Goal: Task Accomplishment & Management: Use online tool/utility

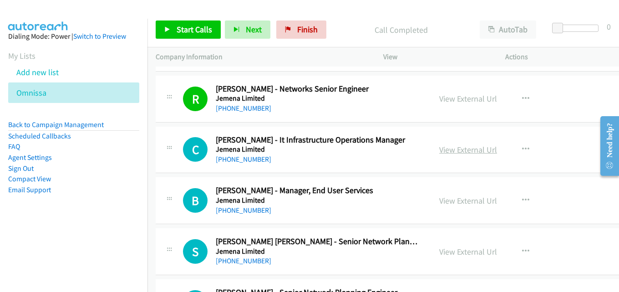
drag, startPoint x: 483, startPoint y: 146, endPoint x: 476, endPoint y: 146, distance: 6.8
click at [477, 150] on link "View External Url" at bounding box center [468, 149] width 58 height 10
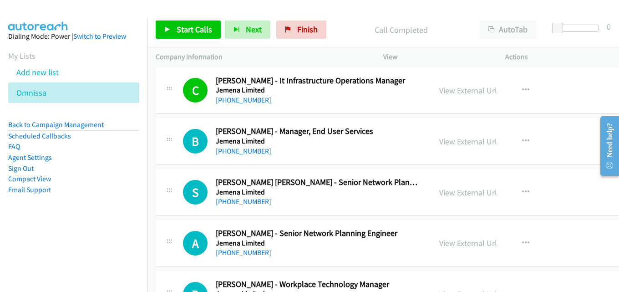
scroll to position [10015, 0]
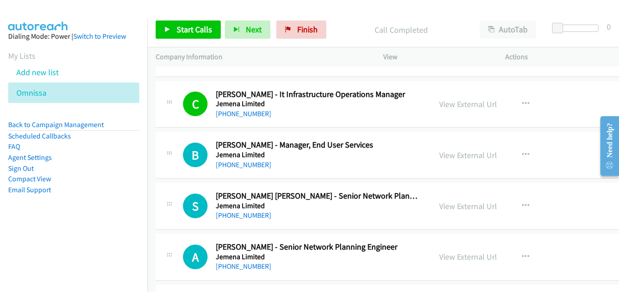
click at [448, 161] on div "View External Url View External Url Schedule/Manage Callback Start Calls Here R…" at bounding box center [504, 155] width 146 height 30
click at [451, 157] on link "View External Url" at bounding box center [468, 155] width 58 height 10
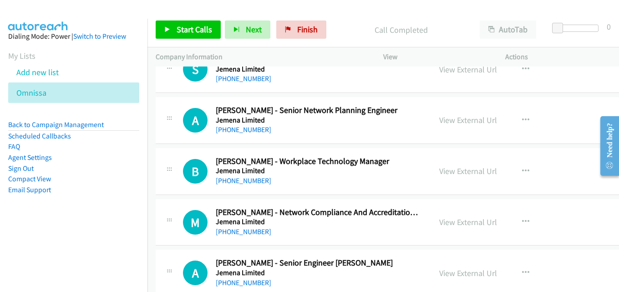
scroll to position [10197, 0]
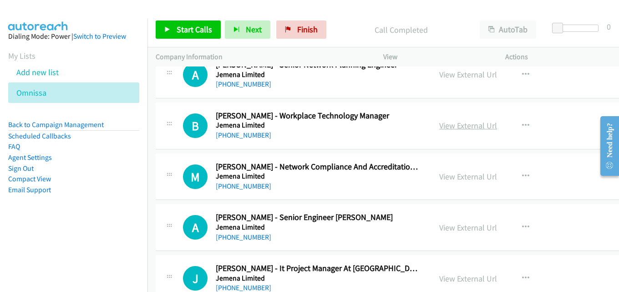
click at [474, 122] on link "View External Url" at bounding box center [468, 125] width 58 height 10
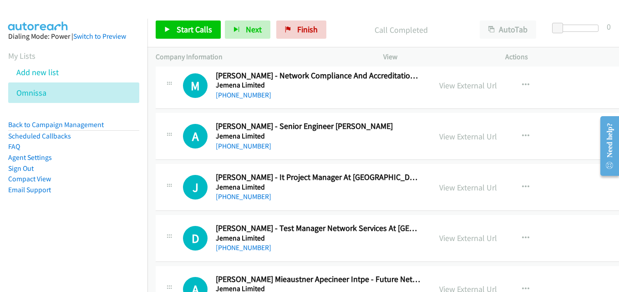
scroll to position [10333, 0]
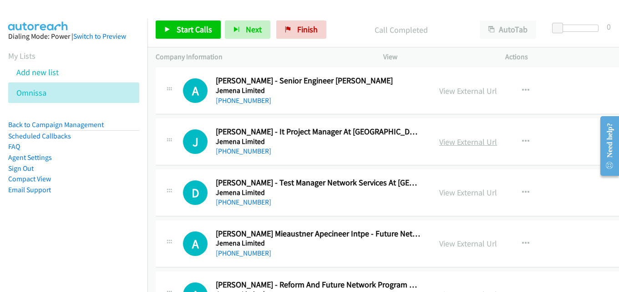
click at [459, 137] on link "View External Url" at bounding box center [468, 142] width 58 height 10
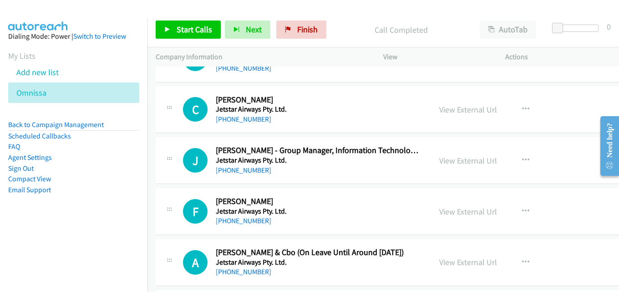
scroll to position [10834, 0]
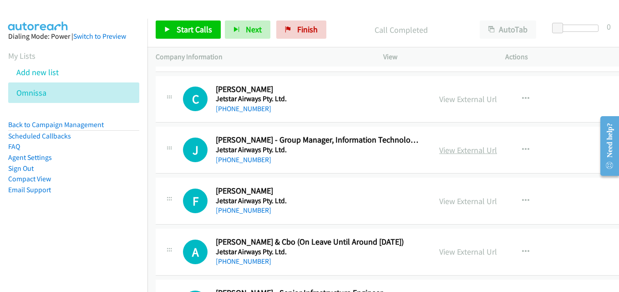
click at [458, 151] on link "View External Url" at bounding box center [468, 150] width 58 height 10
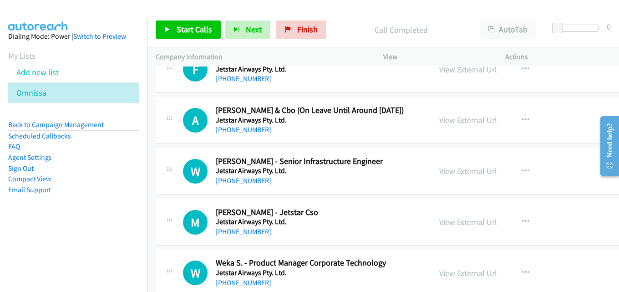
scroll to position [10970, 0]
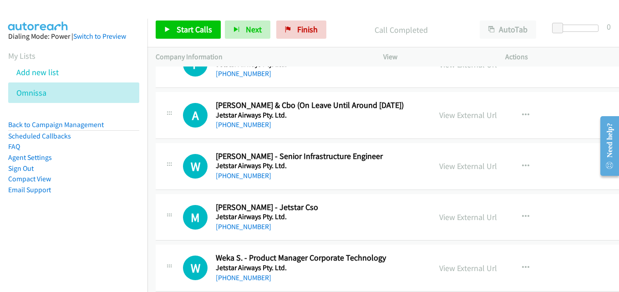
drag, startPoint x: 449, startPoint y: 168, endPoint x: 245, endPoint y: 105, distance: 213.3
click at [460, 170] on link "View External Url" at bounding box center [468, 166] width 58 height 10
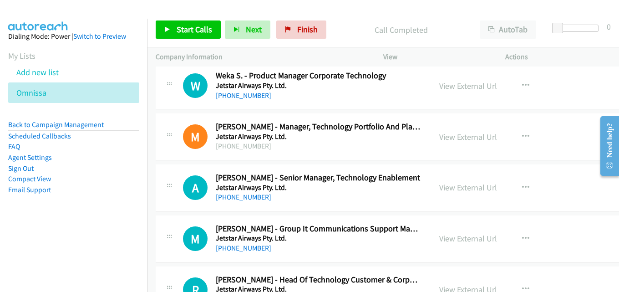
scroll to position [11198, 0]
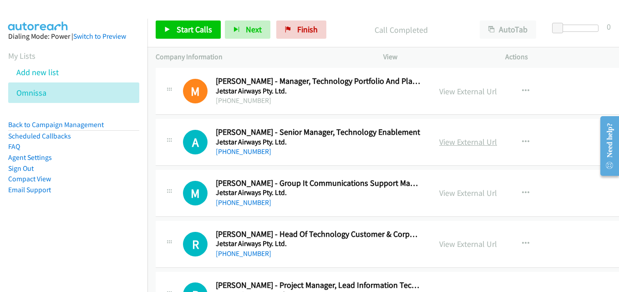
click at [467, 141] on link "View External Url" at bounding box center [468, 142] width 58 height 10
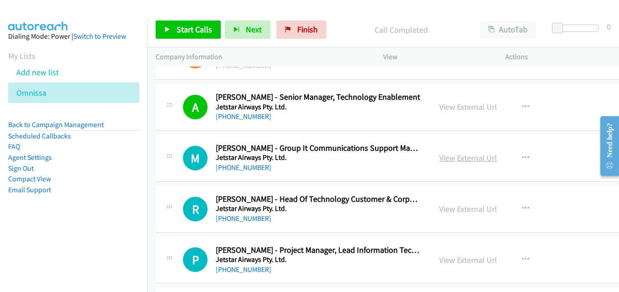
scroll to position [11244, 0]
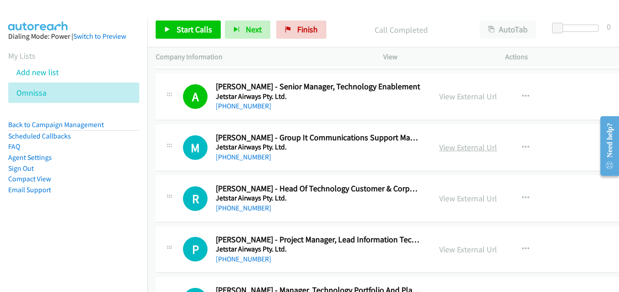
click at [474, 147] on link "View External Url" at bounding box center [468, 147] width 58 height 10
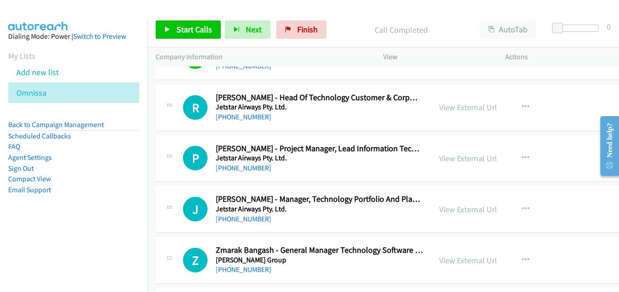
scroll to position [11289, 0]
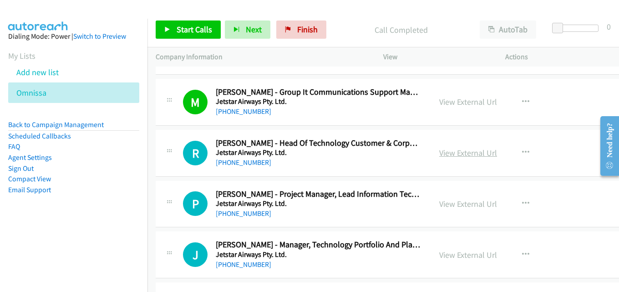
click at [465, 148] on link "View External Url" at bounding box center [468, 152] width 58 height 10
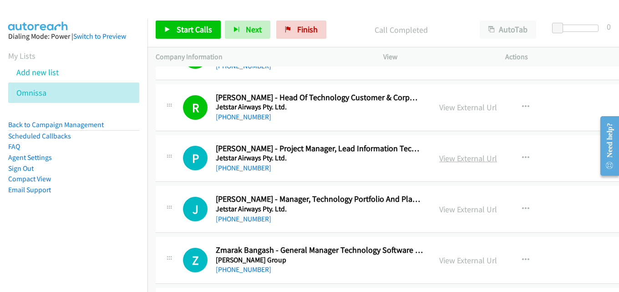
click at [483, 156] on link "View External Url" at bounding box center [468, 158] width 58 height 10
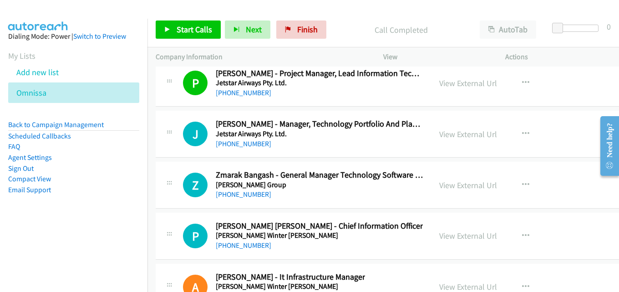
scroll to position [11426, 0]
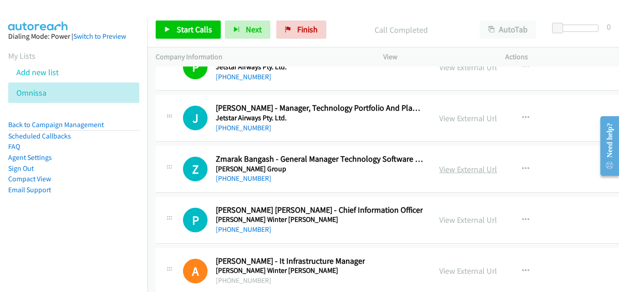
click at [457, 170] on link "View External Url" at bounding box center [468, 169] width 58 height 10
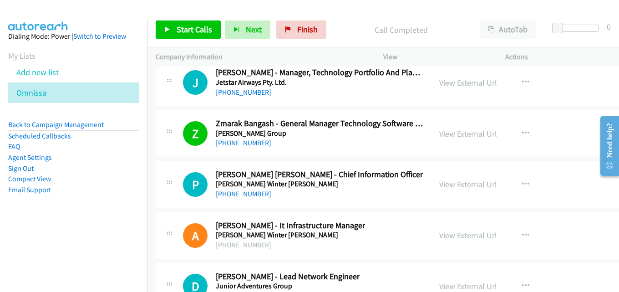
scroll to position [11471, 0]
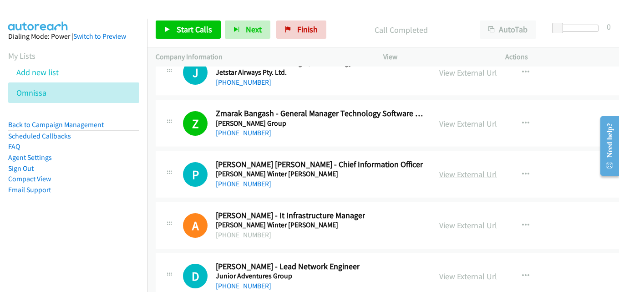
click at [473, 175] on link "View External Url" at bounding box center [468, 174] width 58 height 10
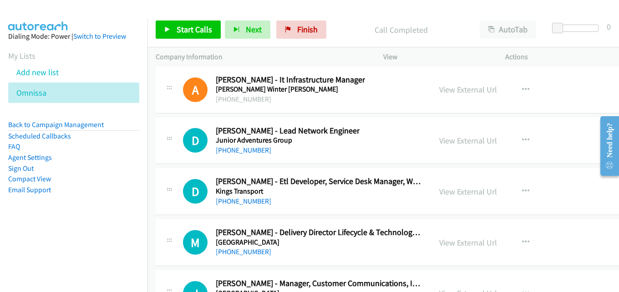
scroll to position [11608, 0]
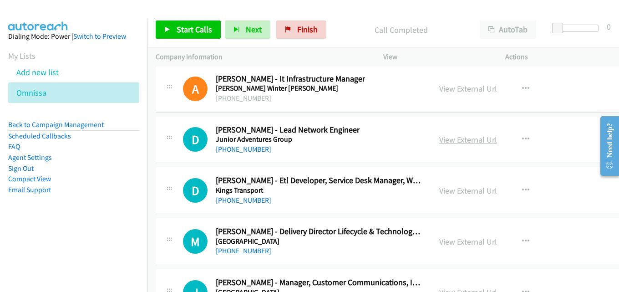
click at [457, 143] on link "View External Url" at bounding box center [468, 139] width 58 height 10
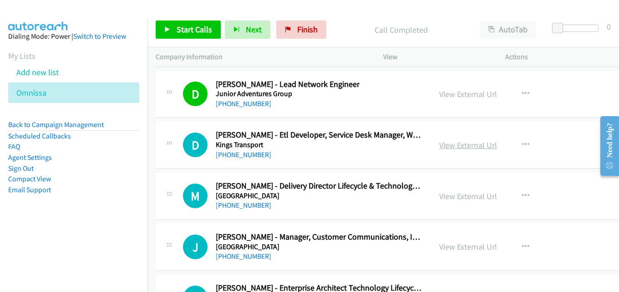
click at [457, 141] on link "View External Url" at bounding box center [468, 145] width 58 height 10
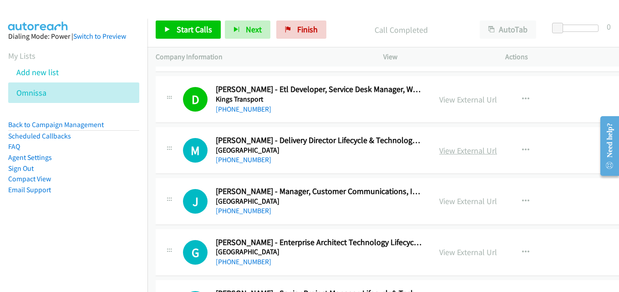
click at [466, 150] on link "View External Url" at bounding box center [468, 150] width 58 height 10
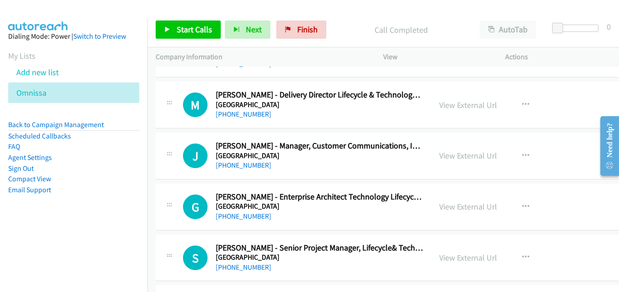
scroll to position [11790, 0]
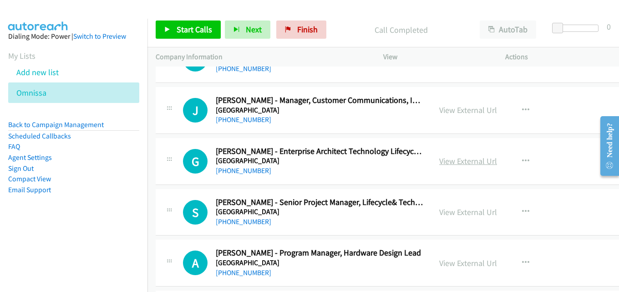
click at [453, 164] on link "View External Url" at bounding box center [468, 161] width 58 height 10
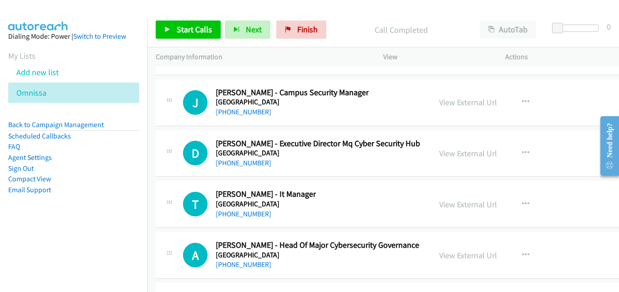
scroll to position [12200, 0]
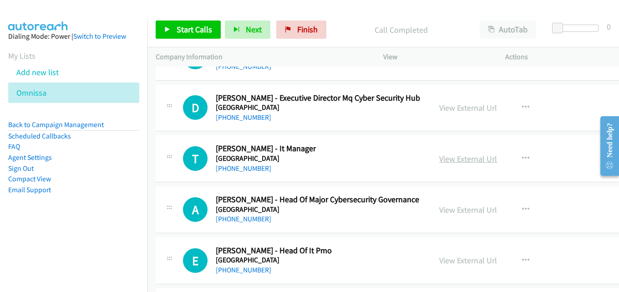
click at [467, 157] on link "View External Url" at bounding box center [468, 158] width 58 height 10
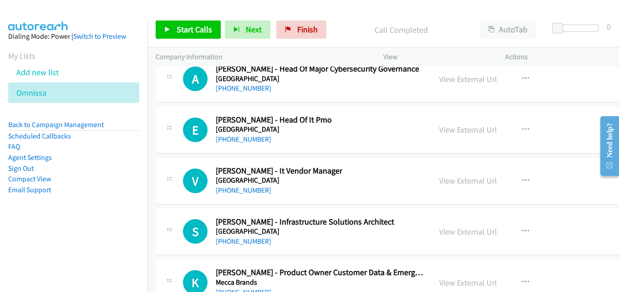
scroll to position [12336, 0]
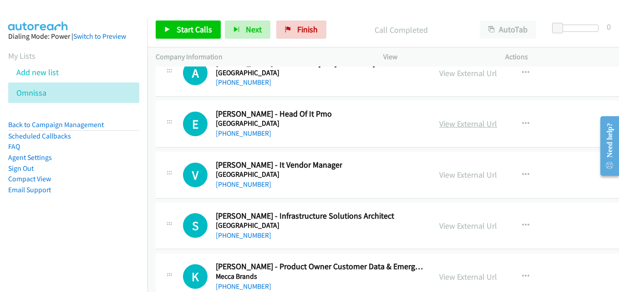
click at [463, 127] on link "View External Url" at bounding box center [468, 123] width 58 height 10
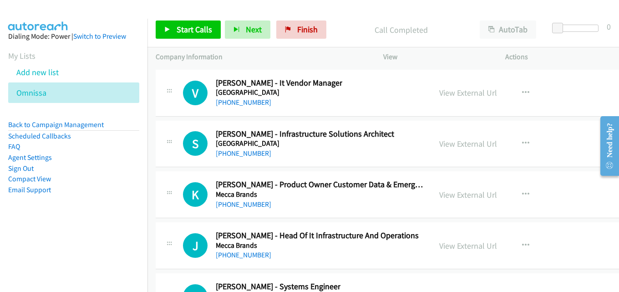
scroll to position [12427, 0]
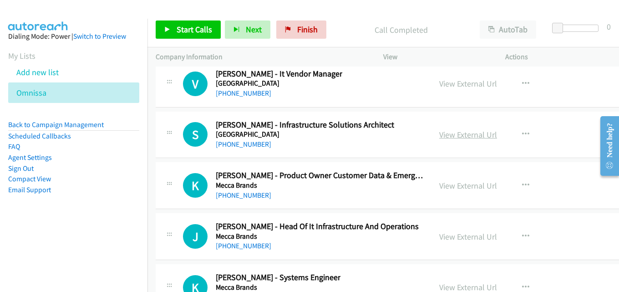
click at [463, 131] on link "View External Url" at bounding box center [468, 134] width 58 height 10
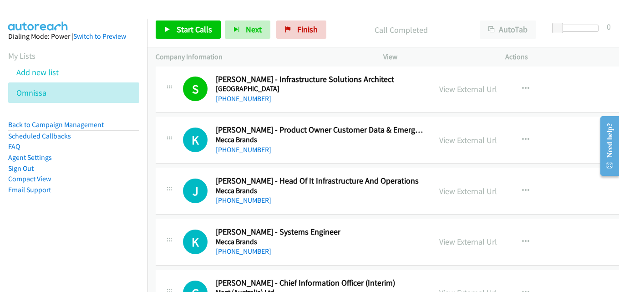
scroll to position [12518, 0]
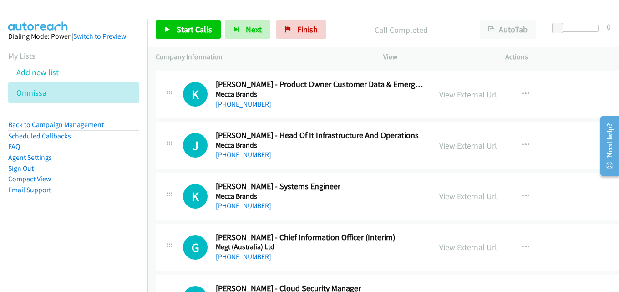
drag, startPoint x: 461, startPoint y: 141, endPoint x: 396, endPoint y: 158, distance: 66.6
click at [473, 144] on link "View External Url" at bounding box center [468, 145] width 58 height 10
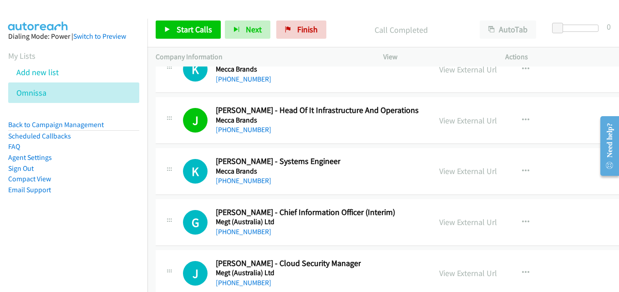
scroll to position [12564, 0]
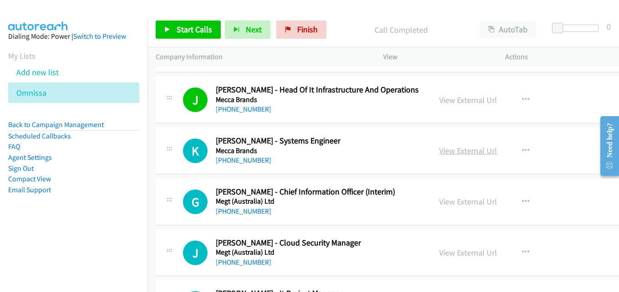
click at [464, 154] on link "View External Url" at bounding box center [468, 150] width 58 height 10
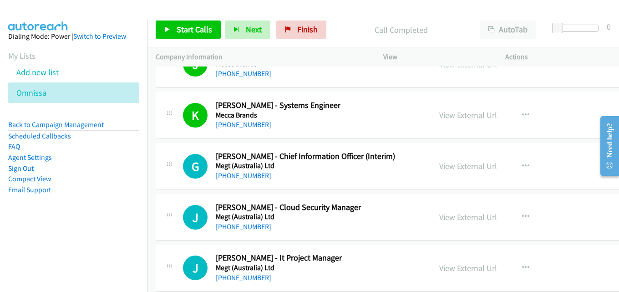
scroll to position [12609, 0]
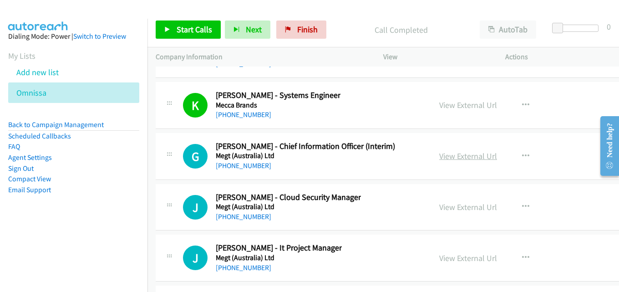
click at [450, 160] on link "View External Url" at bounding box center [468, 156] width 58 height 10
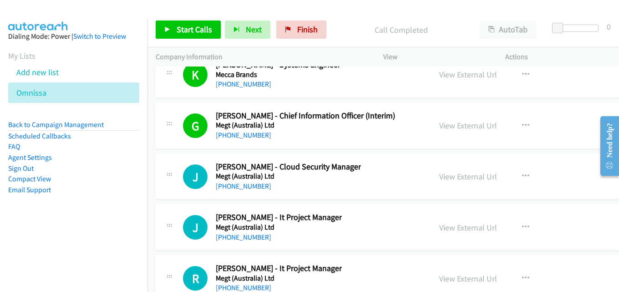
scroll to position [12655, 0]
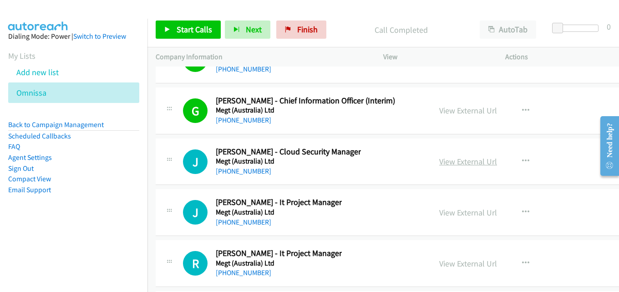
click at [471, 162] on link "View External Url" at bounding box center [468, 161] width 58 height 10
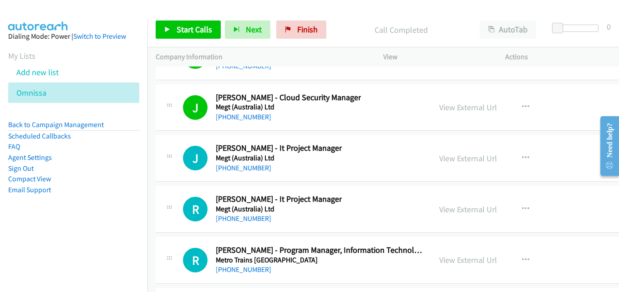
scroll to position [12700, 0]
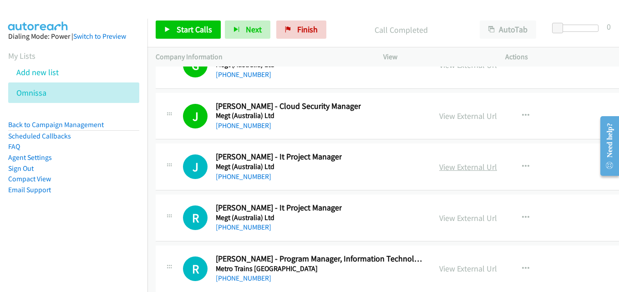
click at [461, 168] on link "View External Url" at bounding box center [468, 167] width 58 height 10
click at [522, 165] on icon "button" at bounding box center [525, 166] width 7 height 7
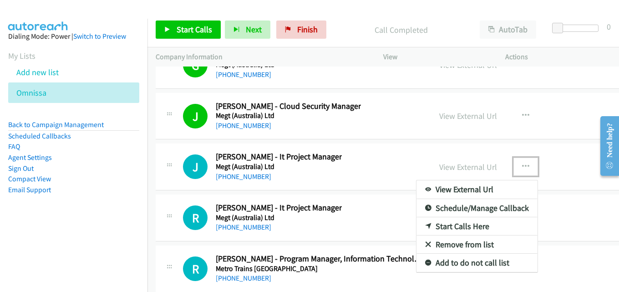
click at [454, 224] on link "Start Calls Here" at bounding box center [477, 226] width 121 height 18
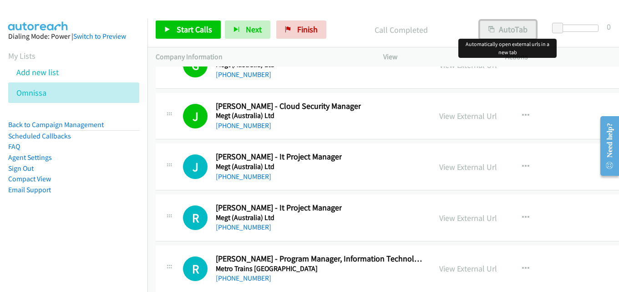
click at [504, 32] on button "AutoTab" at bounding box center [508, 29] width 56 height 18
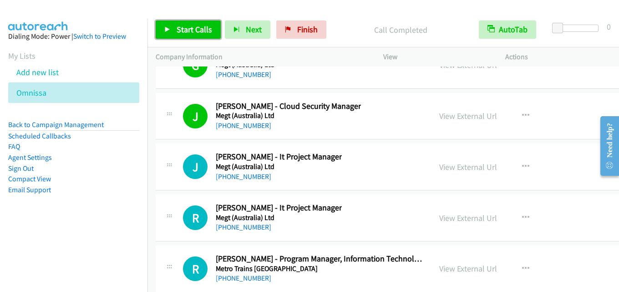
click at [207, 26] on span "Start Calls" at bounding box center [195, 29] width 36 height 10
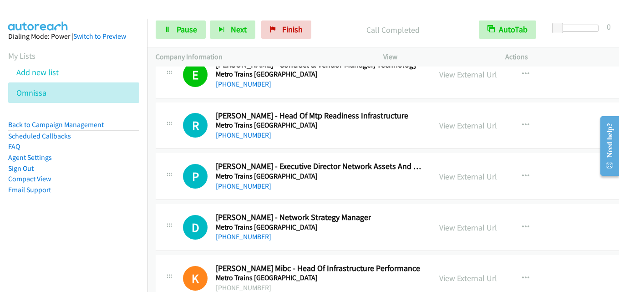
scroll to position [12973, 0]
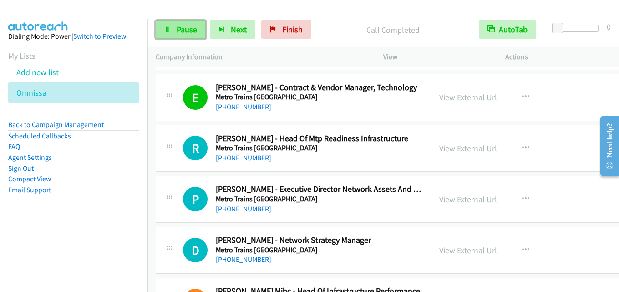
click at [185, 30] on span "Pause" at bounding box center [187, 29] width 20 height 10
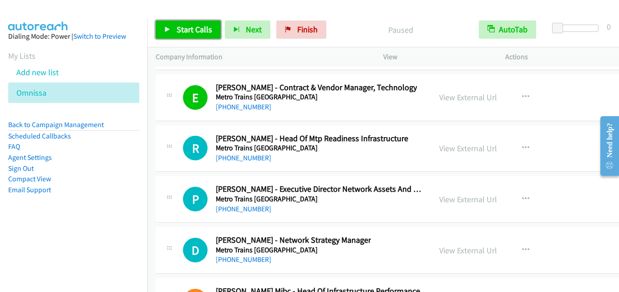
click at [185, 30] on span "Start Calls" at bounding box center [195, 29] width 36 height 10
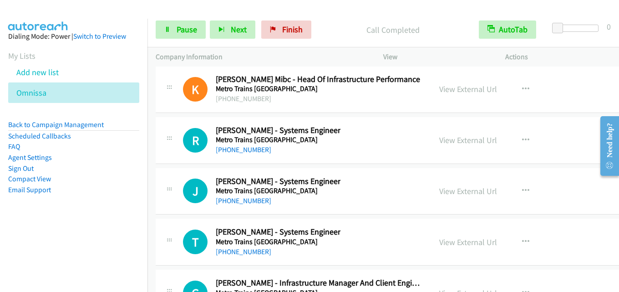
scroll to position [13201, 0]
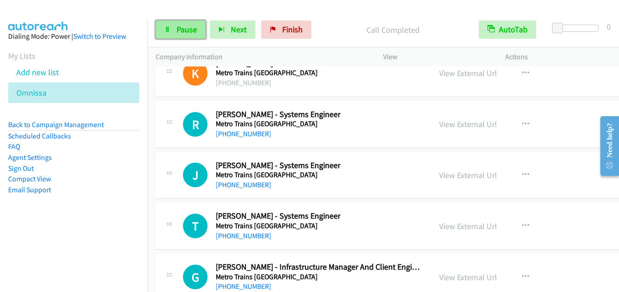
click at [188, 25] on span "Pause" at bounding box center [187, 29] width 20 height 10
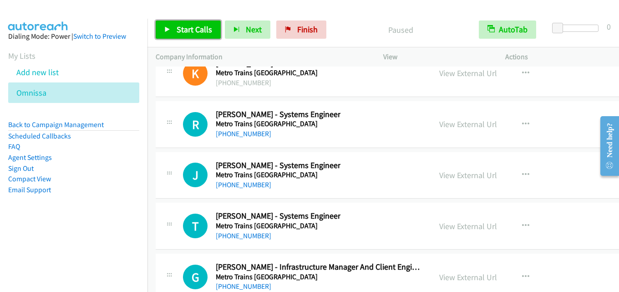
click at [188, 25] on span "Start Calls" at bounding box center [195, 29] width 36 height 10
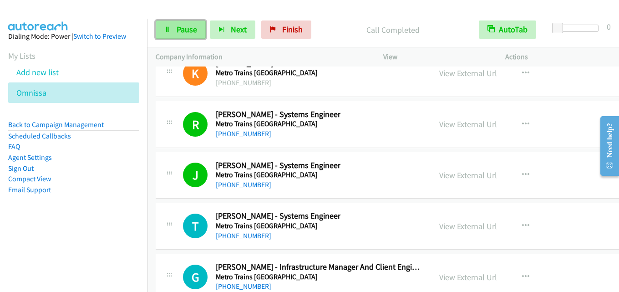
click at [183, 25] on span "Pause" at bounding box center [187, 29] width 20 height 10
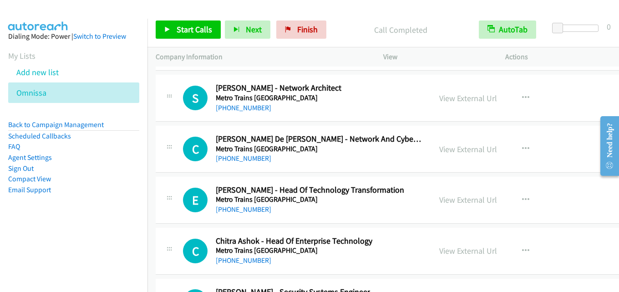
scroll to position [14749, 0]
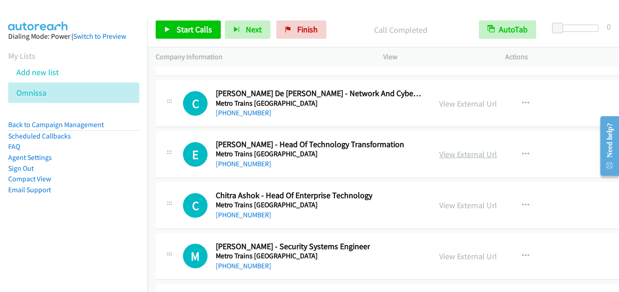
click at [469, 153] on link "View External Url" at bounding box center [468, 154] width 58 height 10
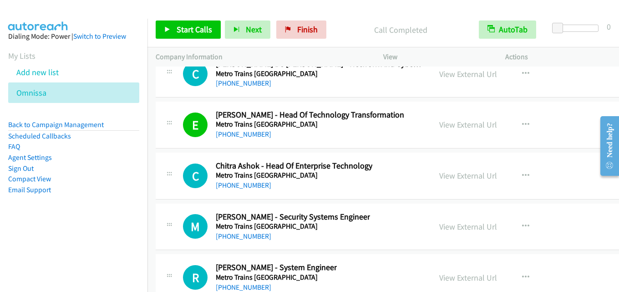
scroll to position [14794, 0]
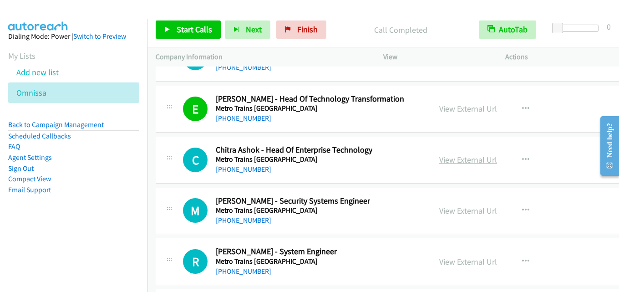
click at [468, 158] on link "View External Url" at bounding box center [468, 159] width 58 height 10
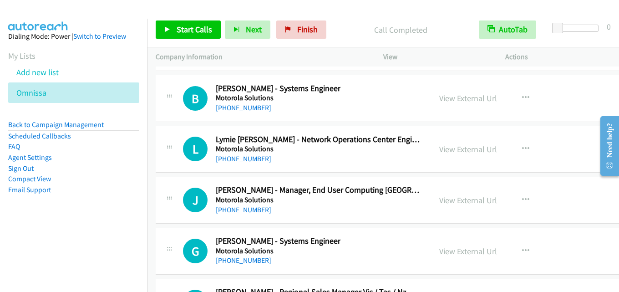
scroll to position [15432, 0]
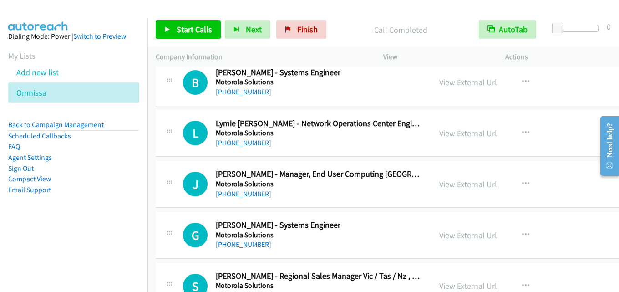
click at [451, 180] on link "View External Url" at bounding box center [468, 184] width 58 height 10
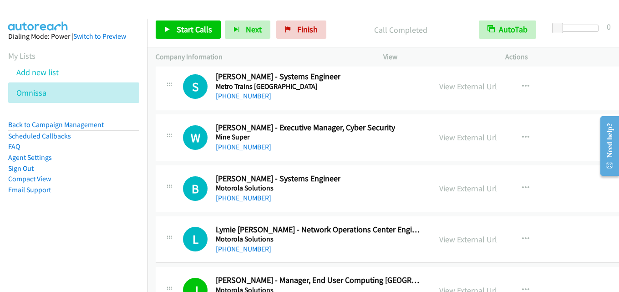
scroll to position [15340, 0]
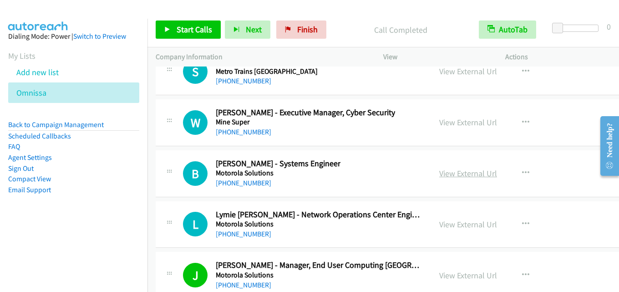
click at [453, 176] on link "View External Url" at bounding box center [468, 173] width 58 height 10
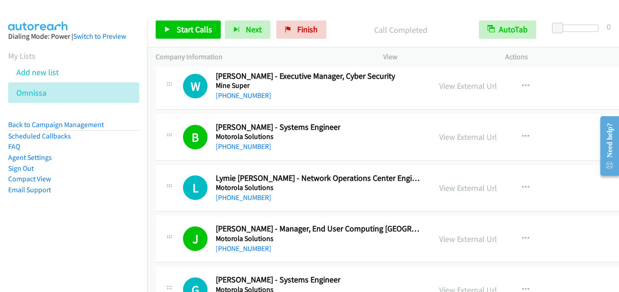
scroll to position [15386, 0]
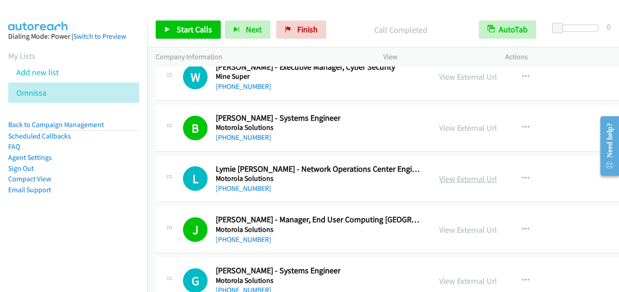
click at [466, 177] on link "View External Url" at bounding box center [468, 178] width 58 height 10
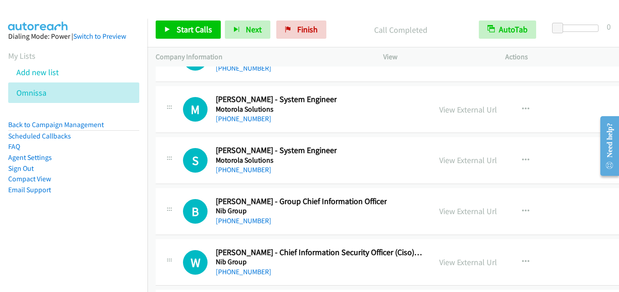
scroll to position [15841, 0]
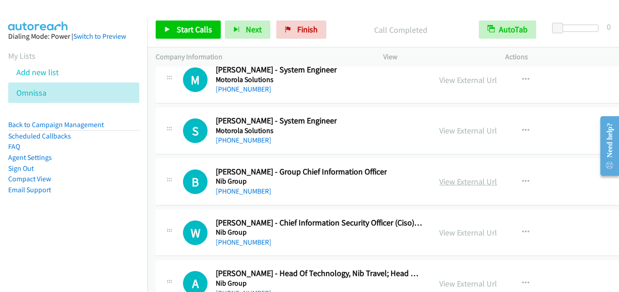
click at [452, 182] on link "View External Url" at bounding box center [468, 181] width 58 height 10
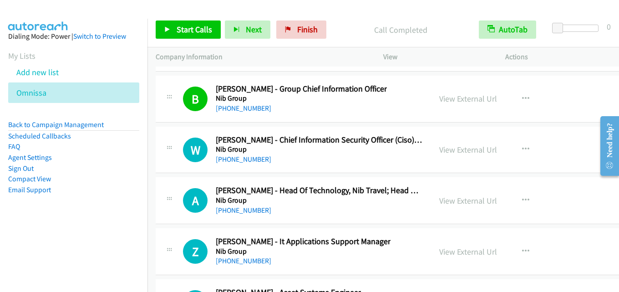
scroll to position [15932, 0]
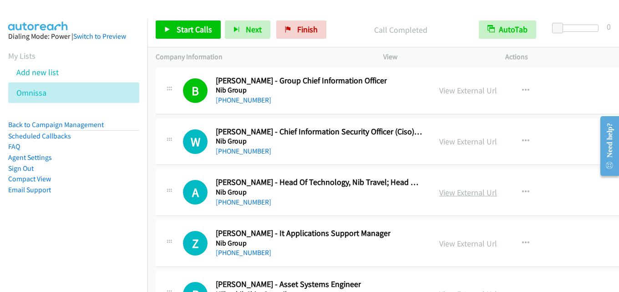
click at [461, 195] on link "View External Url" at bounding box center [468, 192] width 58 height 10
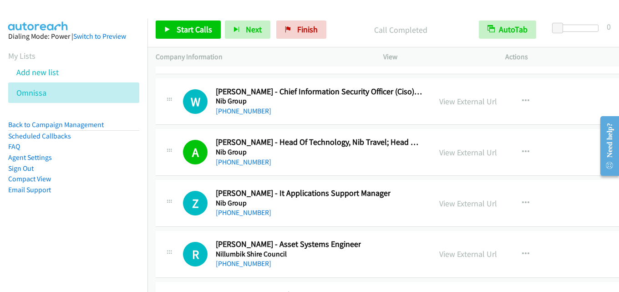
scroll to position [15978, 0]
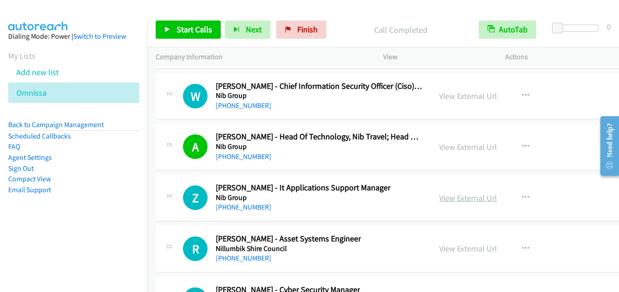
click at [456, 199] on link "View External Url" at bounding box center [468, 198] width 58 height 10
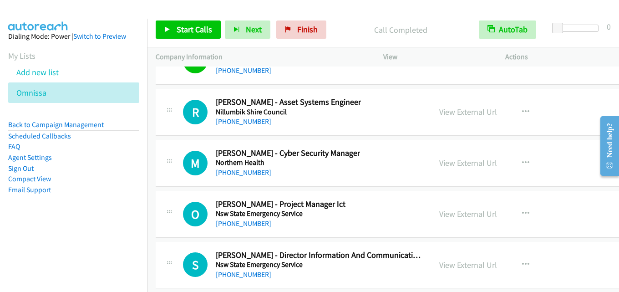
scroll to position [16160, 0]
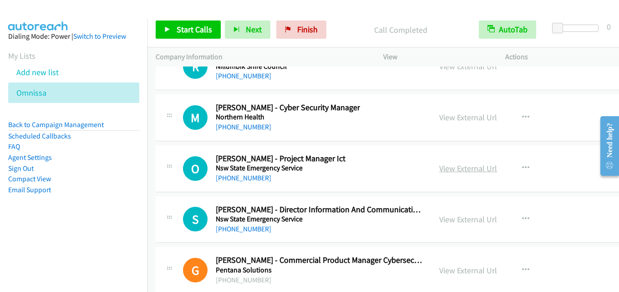
click at [459, 170] on link "View External Url" at bounding box center [468, 168] width 58 height 10
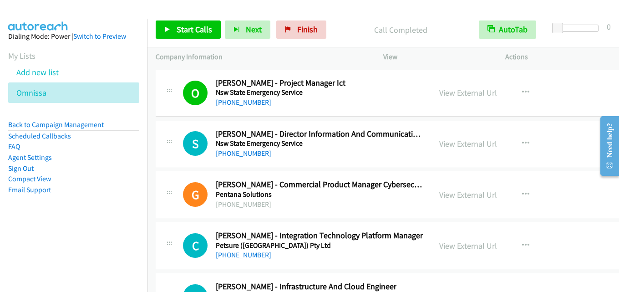
scroll to position [16251, 0]
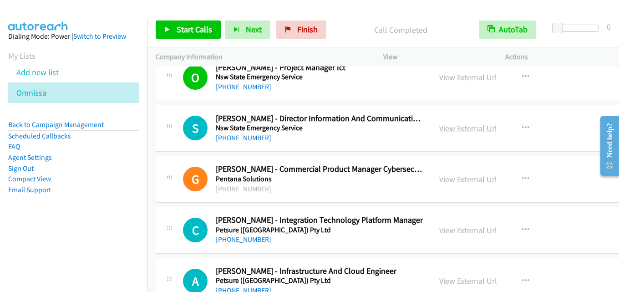
click at [476, 127] on link "View External Url" at bounding box center [468, 128] width 58 height 10
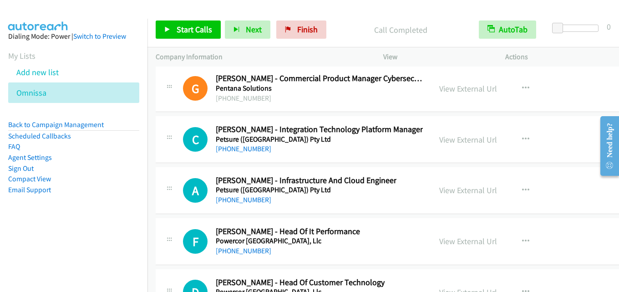
scroll to position [16342, 0]
click at [467, 136] on link "View External Url" at bounding box center [468, 139] width 58 height 10
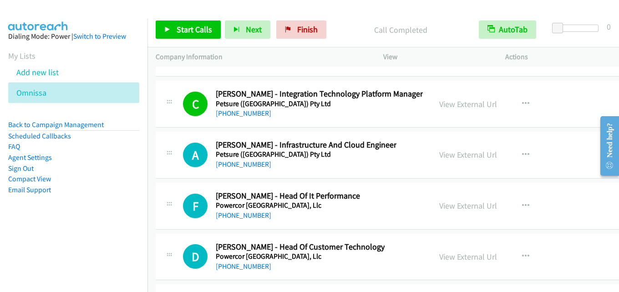
scroll to position [16387, 0]
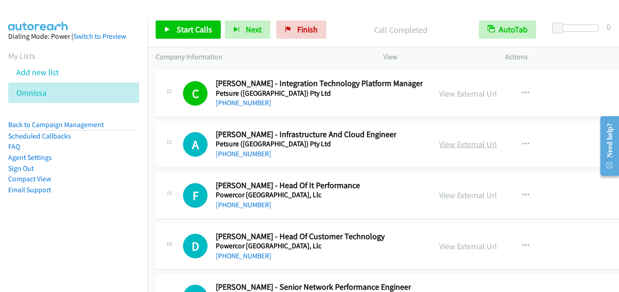
click at [465, 146] on link "View External Url" at bounding box center [468, 144] width 58 height 10
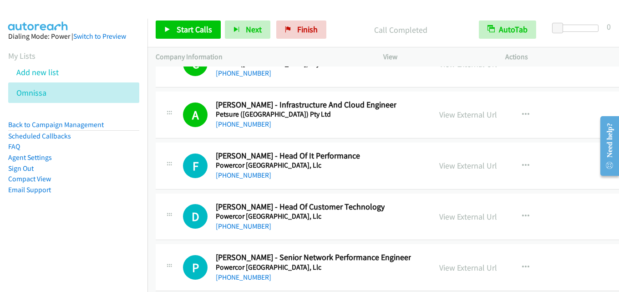
scroll to position [16433, 0]
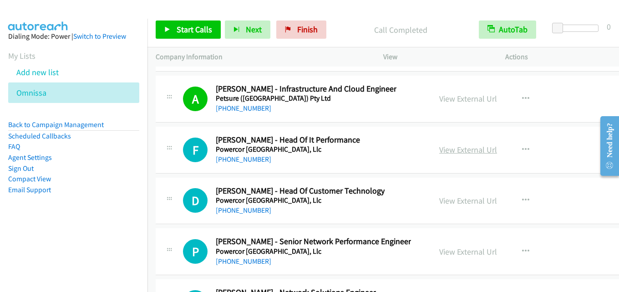
click at [470, 148] on link "View External Url" at bounding box center [468, 149] width 58 height 10
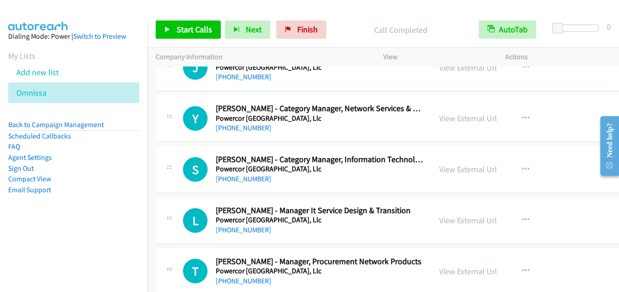
scroll to position [17753, 0]
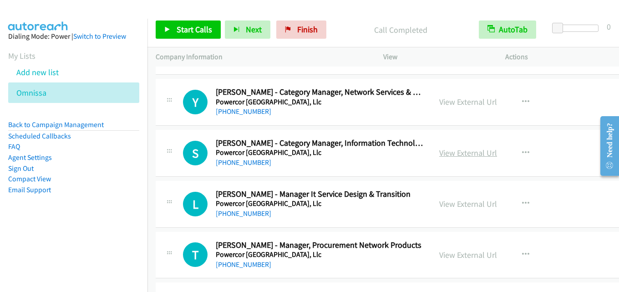
click at [479, 152] on link "View External Url" at bounding box center [468, 152] width 58 height 10
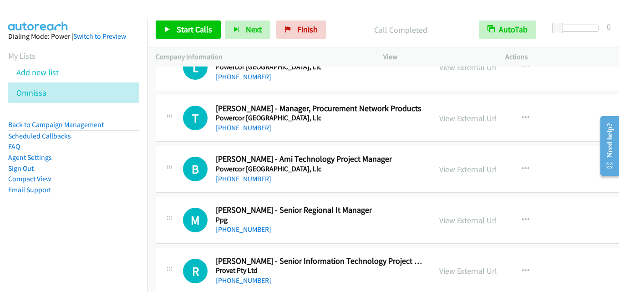
scroll to position [17935, 0]
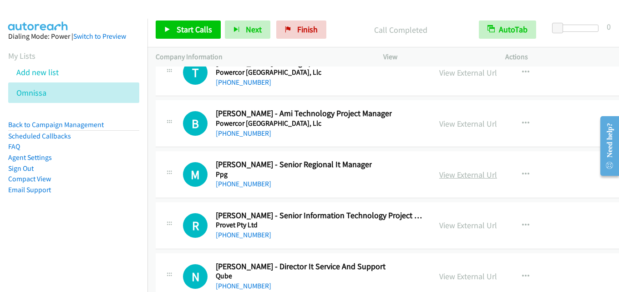
click at [459, 175] on link "View External Url" at bounding box center [468, 174] width 58 height 10
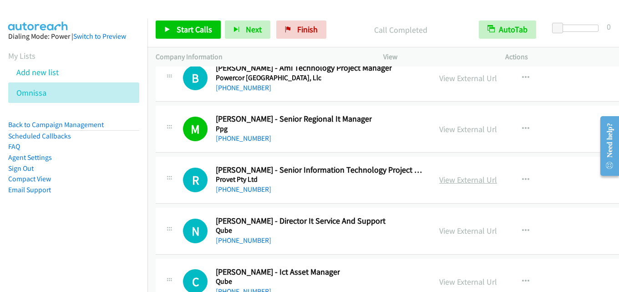
click at [442, 178] on link "View External Url" at bounding box center [468, 179] width 58 height 10
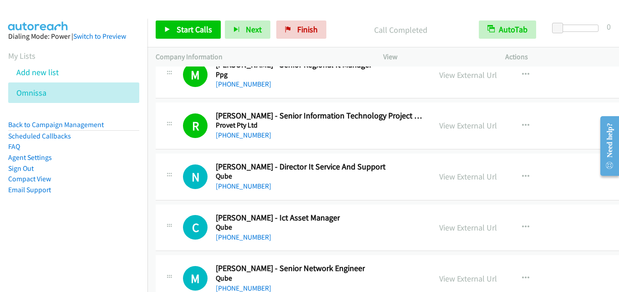
scroll to position [18072, 0]
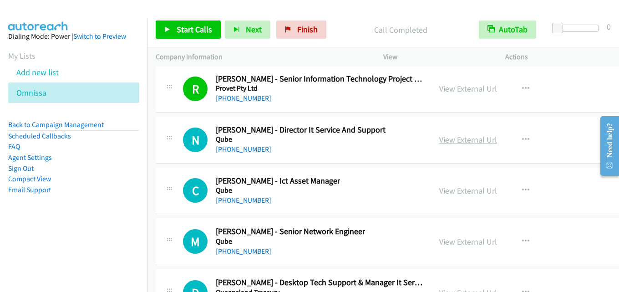
click at [472, 140] on link "View External Url" at bounding box center [468, 139] width 58 height 10
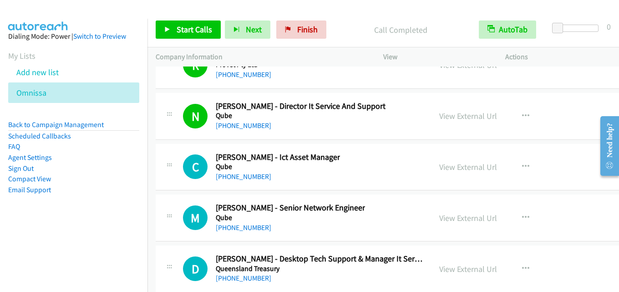
scroll to position [18117, 0]
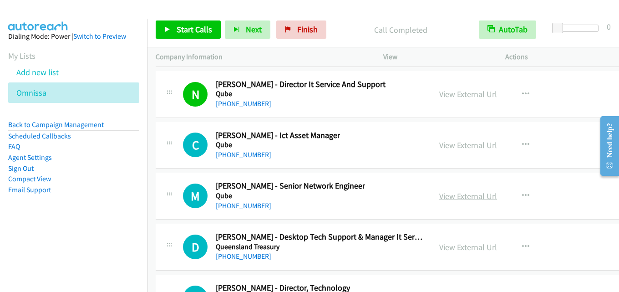
click at [451, 196] on link "View External Url" at bounding box center [468, 196] width 58 height 10
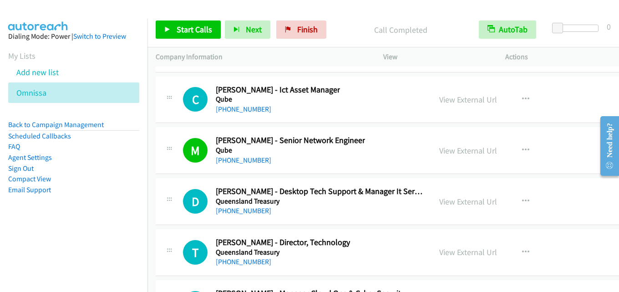
scroll to position [18208, 0]
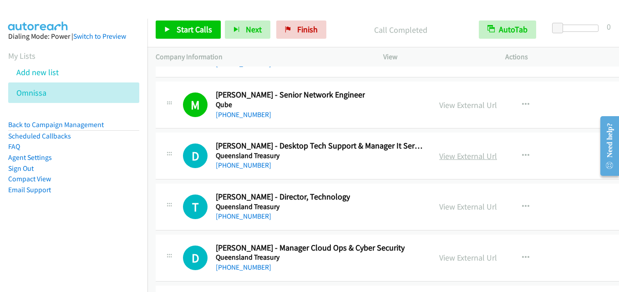
click at [449, 159] on link "View External Url" at bounding box center [468, 156] width 58 height 10
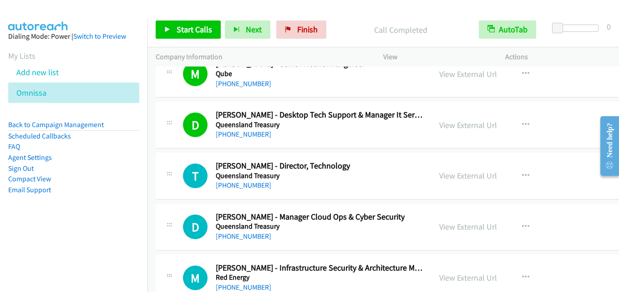
scroll to position [18299, 0]
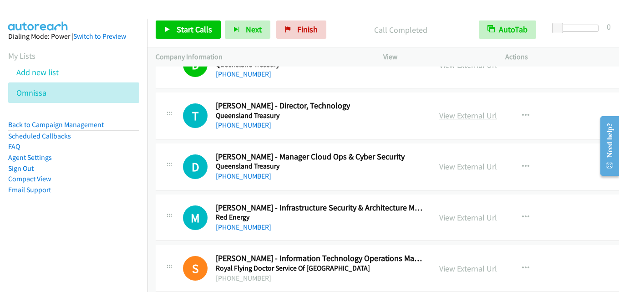
click at [464, 117] on link "View External Url" at bounding box center [468, 115] width 58 height 10
click at [447, 166] on link "View External Url" at bounding box center [468, 166] width 58 height 10
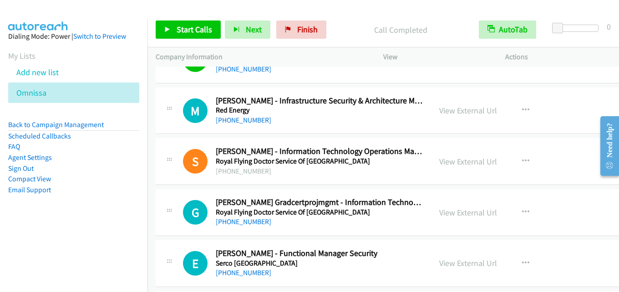
scroll to position [18390, 0]
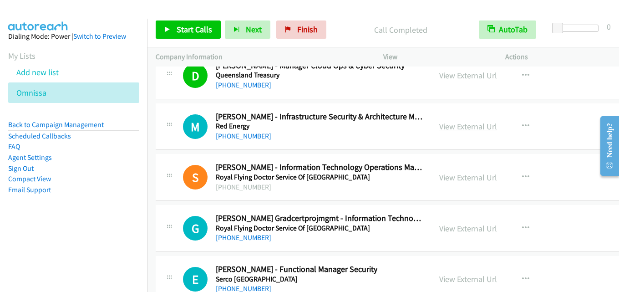
click at [446, 125] on link "View External Url" at bounding box center [468, 126] width 58 height 10
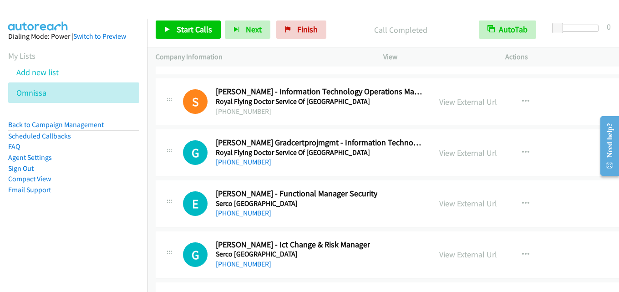
scroll to position [18481, 0]
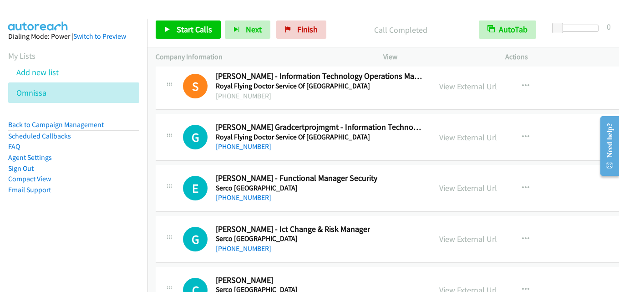
click at [453, 134] on link "View External Url" at bounding box center [468, 137] width 58 height 10
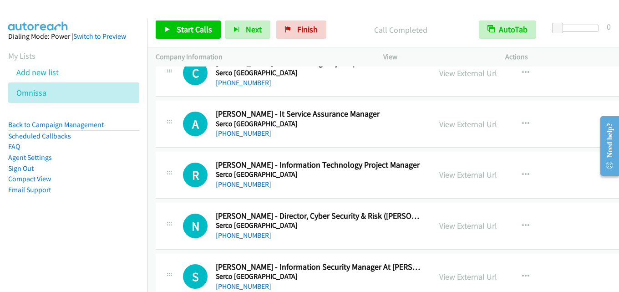
scroll to position [18846, 0]
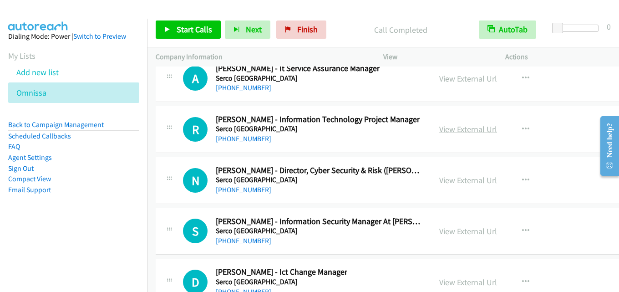
click at [468, 131] on link "View External Url" at bounding box center [468, 129] width 58 height 10
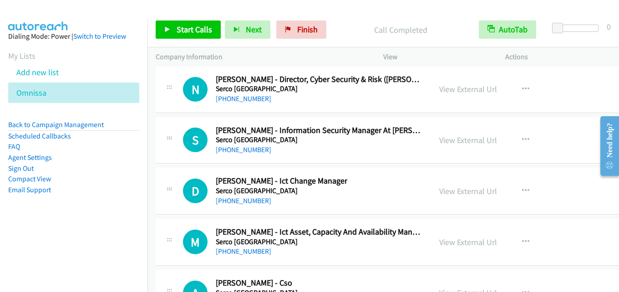
scroll to position [18982, 0]
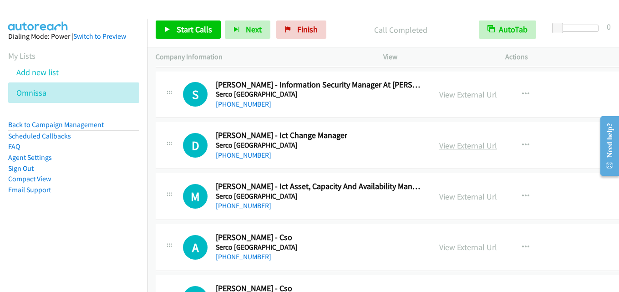
click at [458, 146] on link "View External Url" at bounding box center [468, 145] width 58 height 10
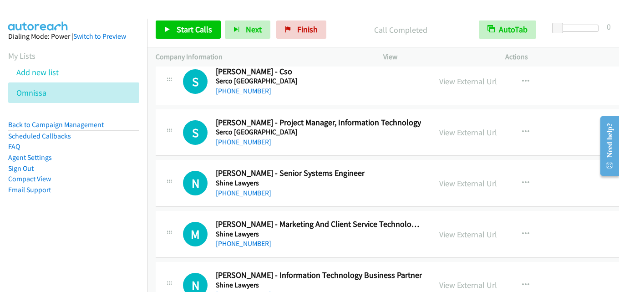
scroll to position [19210, 0]
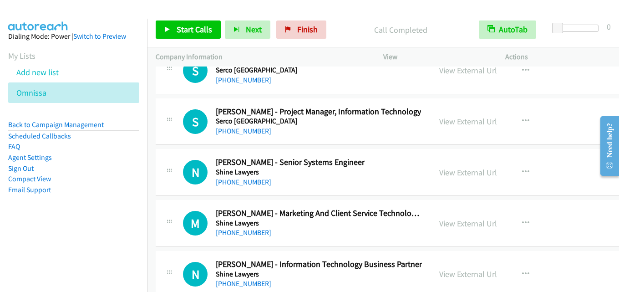
click at [447, 127] on link "View External Url" at bounding box center [468, 121] width 58 height 10
click at [468, 168] on link "View External Url" at bounding box center [468, 172] width 58 height 10
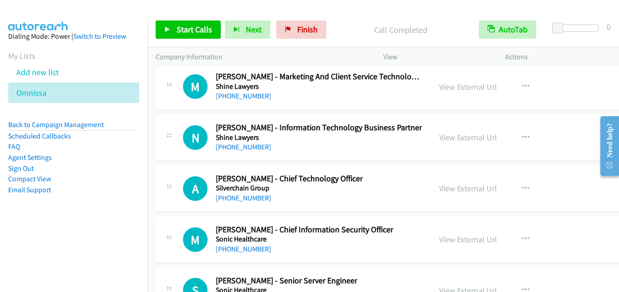
scroll to position [19392, 0]
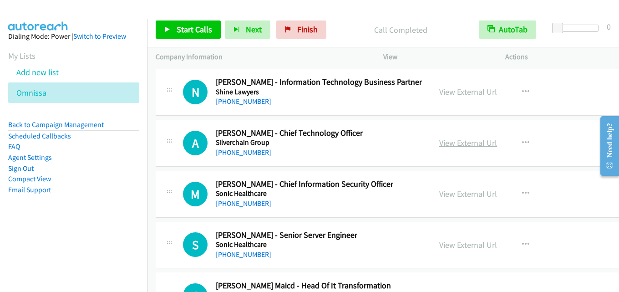
click at [471, 143] on link "View External Url" at bounding box center [468, 142] width 58 height 10
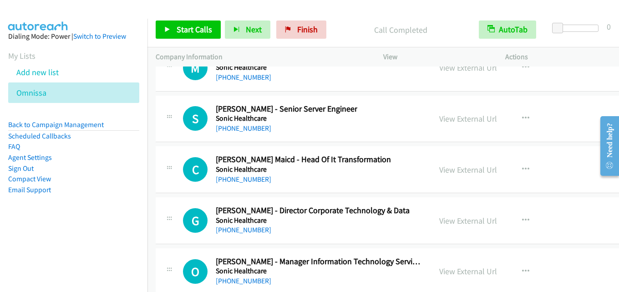
scroll to position [19528, 0]
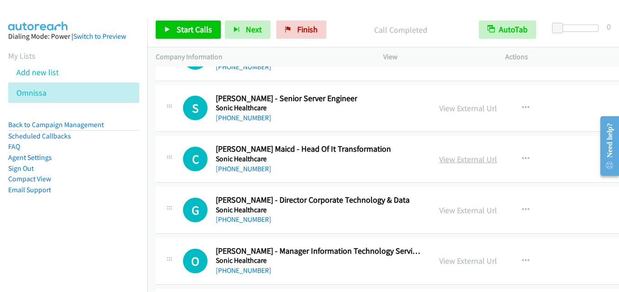
click at [459, 157] on link "View External Url" at bounding box center [468, 159] width 58 height 10
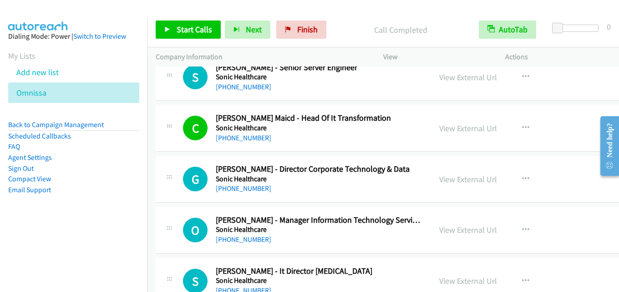
scroll to position [19574, 0]
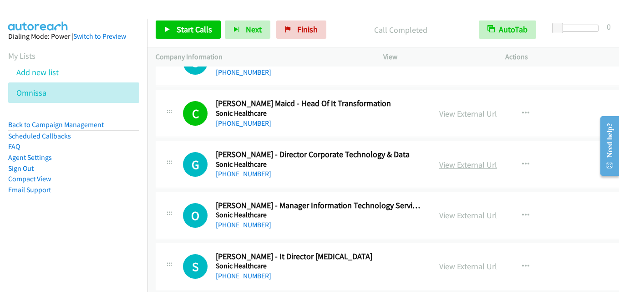
click at [469, 161] on link "View External Url" at bounding box center [468, 164] width 58 height 10
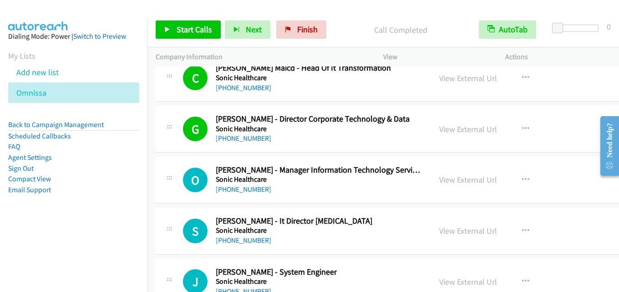
scroll to position [19619, 0]
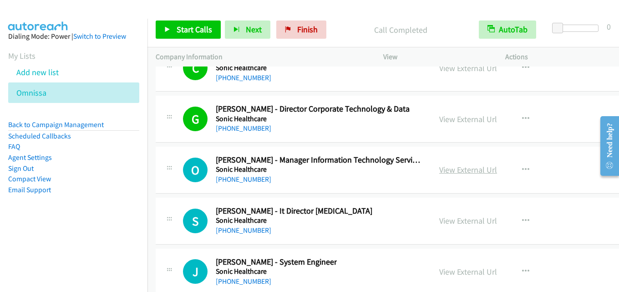
click at [459, 171] on link "View External Url" at bounding box center [468, 169] width 58 height 10
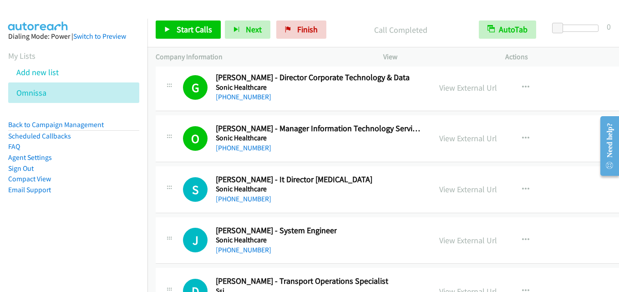
scroll to position [19665, 0]
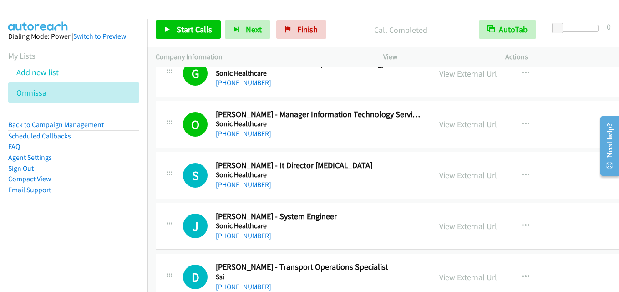
click at [451, 175] on link "View External Url" at bounding box center [468, 175] width 58 height 10
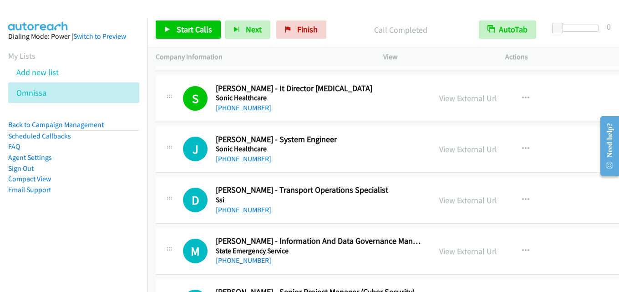
scroll to position [19756, 0]
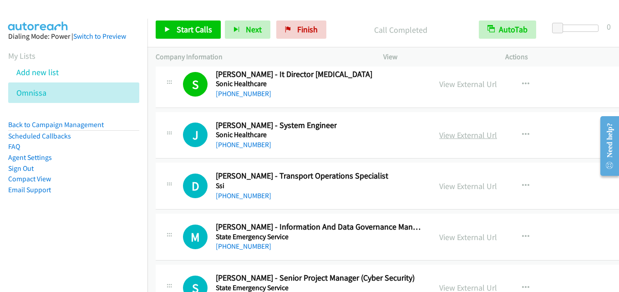
click at [444, 139] on link "View External Url" at bounding box center [468, 135] width 58 height 10
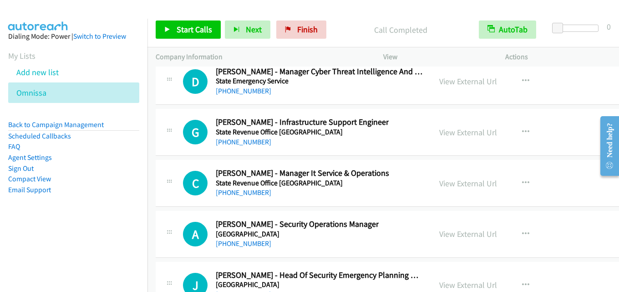
scroll to position [20075, 0]
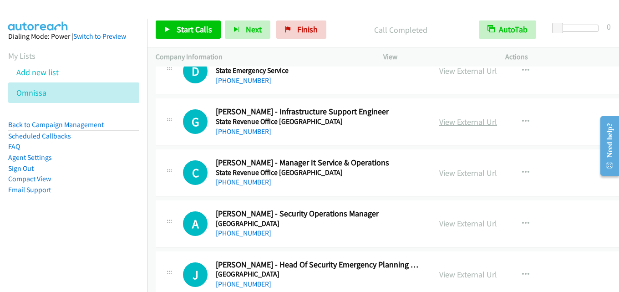
click at [470, 122] on link "View External Url" at bounding box center [468, 122] width 58 height 10
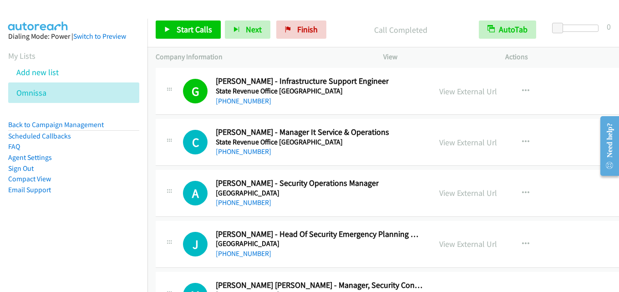
scroll to position [20120, 0]
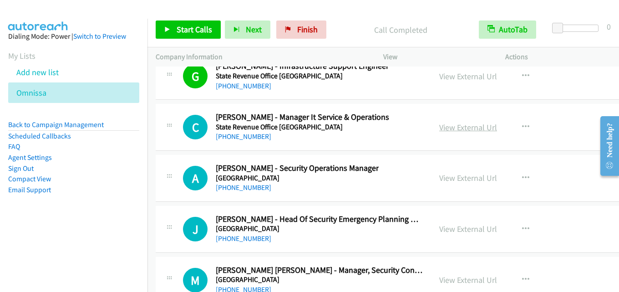
click at [452, 123] on link "View External Url" at bounding box center [468, 127] width 58 height 10
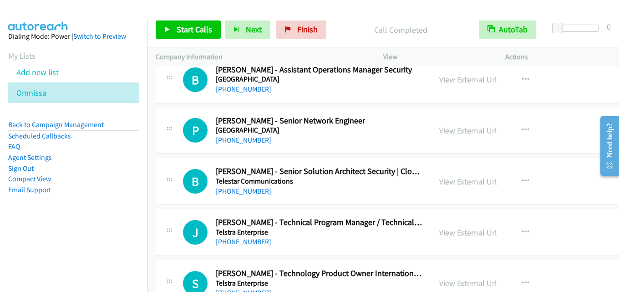
scroll to position [20575, 0]
drag, startPoint x: 452, startPoint y: 131, endPoint x: 439, endPoint y: 134, distance: 13.1
click at [462, 131] on link "View External Url" at bounding box center [468, 130] width 58 height 10
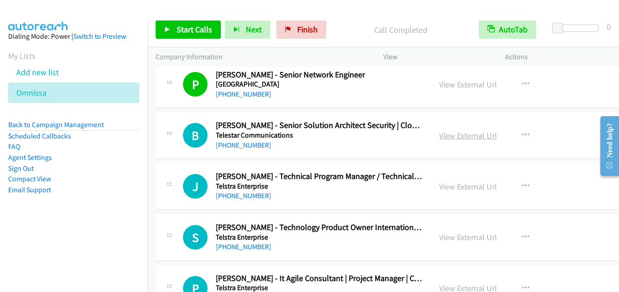
click at [457, 134] on link "View External Url" at bounding box center [468, 135] width 58 height 10
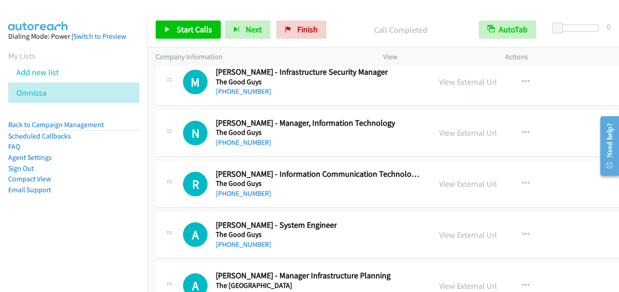
scroll to position [20985, 0]
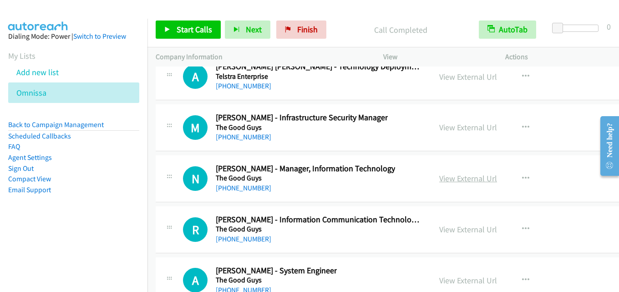
click at [460, 177] on link "View External Url" at bounding box center [468, 178] width 58 height 10
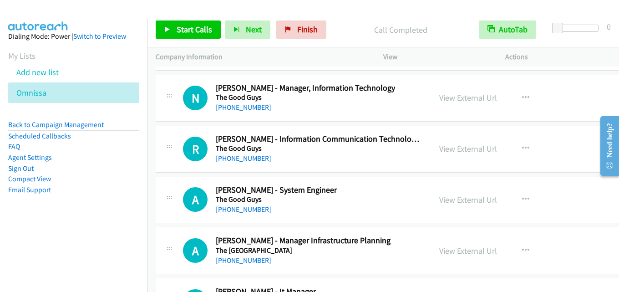
scroll to position [21076, 0]
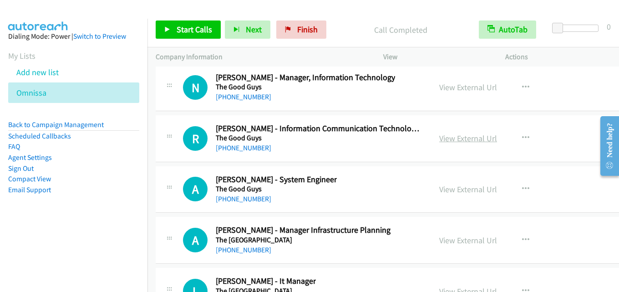
click at [462, 139] on link "View External Url" at bounding box center [468, 138] width 58 height 10
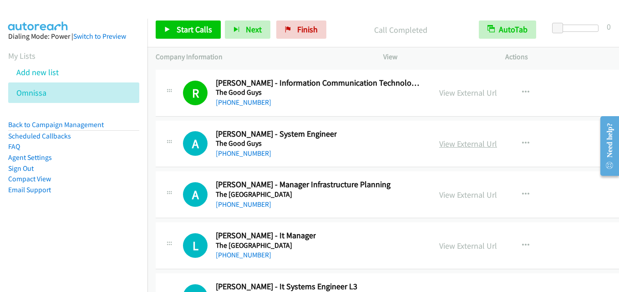
click at [453, 139] on link "View External Url" at bounding box center [468, 143] width 58 height 10
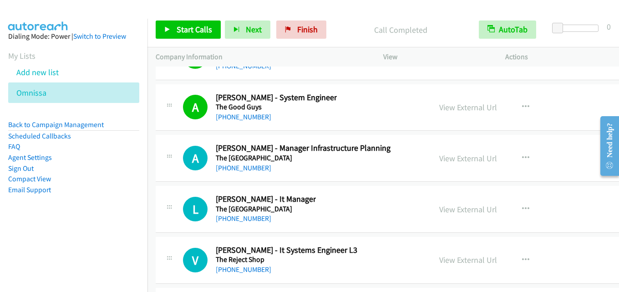
scroll to position [21167, 0]
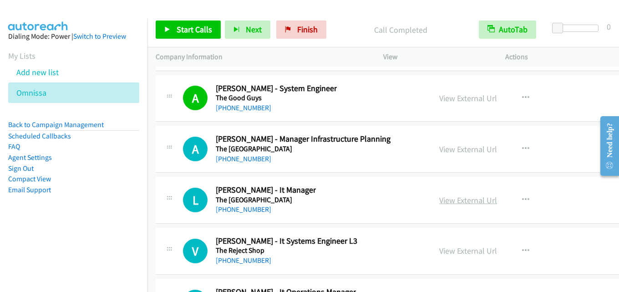
click at [469, 202] on link "View External Url" at bounding box center [468, 200] width 58 height 10
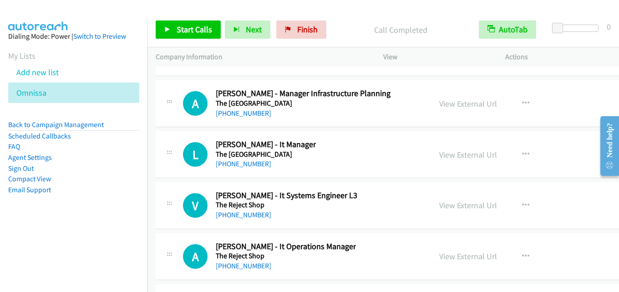
scroll to position [21258, 0]
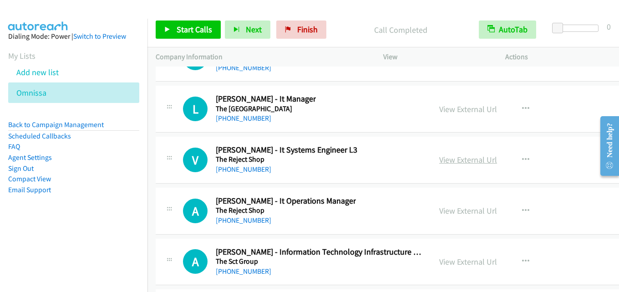
click at [463, 162] on link "View External Url" at bounding box center [468, 159] width 58 height 10
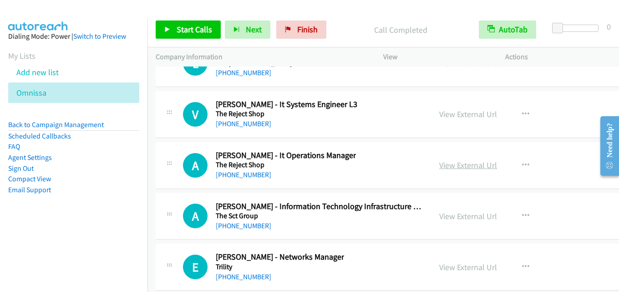
click at [466, 165] on link "View External Url" at bounding box center [468, 165] width 58 height 10
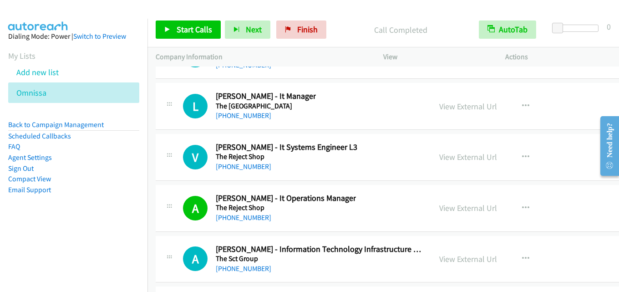
scroll to position [21213, 0]
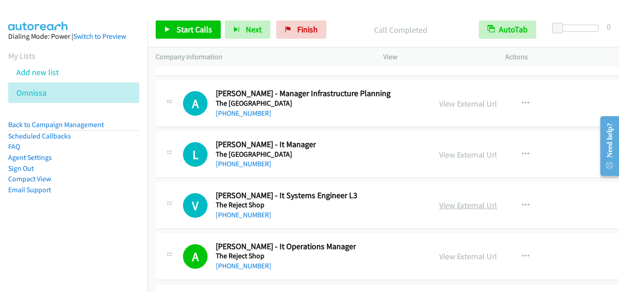
click at [467, 206] on link "View External Url" at bounding box center [468, 205] width 58 height 10
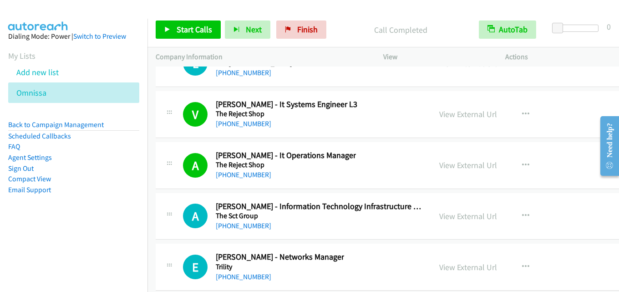
scroll to position [21349, 0]
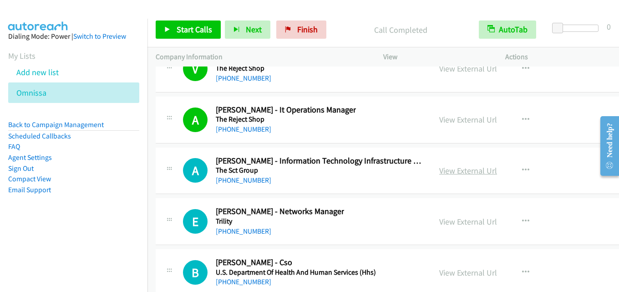
click at [471, 172] on link "View External Url" at bounding box center [468, 170] width 58 height 10
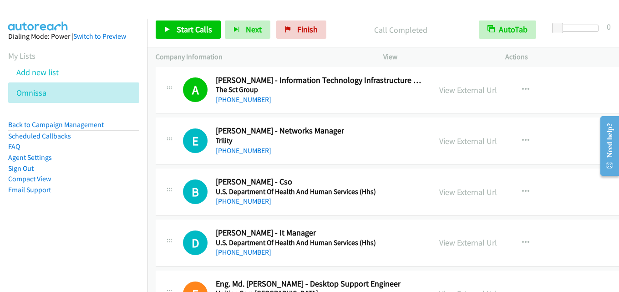
scroll to position [21440, 0]
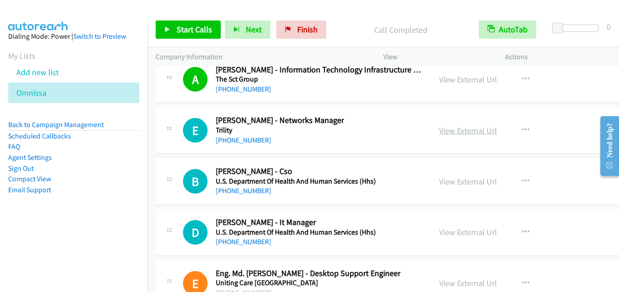
click at [459, 129] on link "View External Url" at bounding box center [468, 130] width 58 height 10
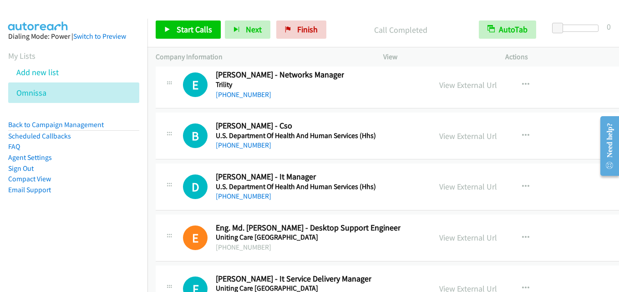
scroll to position [21531, 0]
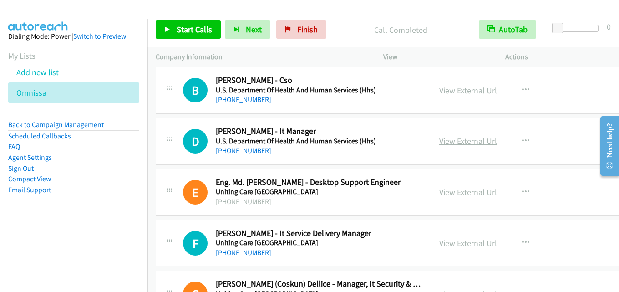
click at [469, 143] on link "View External Url" at bounding box center [468, 141] width 58 height 10
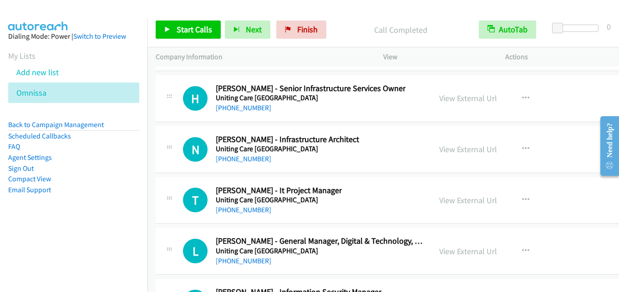
scroll to position [21895, 0]
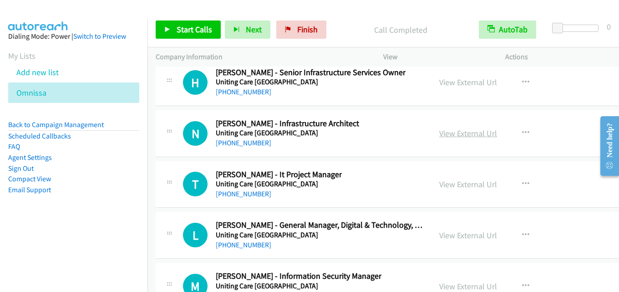
click at [460, 133] on link "View External Url" at bounding box center [468, 133] width 58 height 10
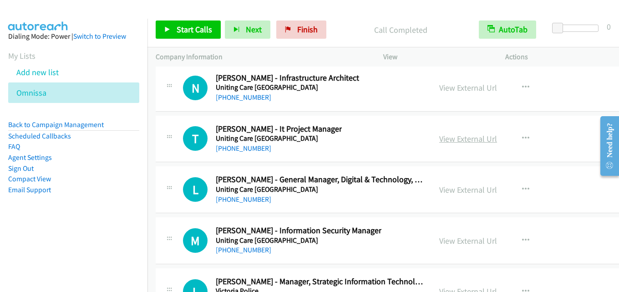
click at [454, 138] on link "View External Url" at bounding box center [468, 138] width 58 height 10
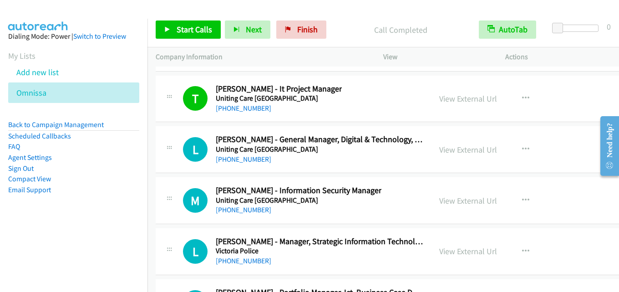
scroll to position [21986, 0]
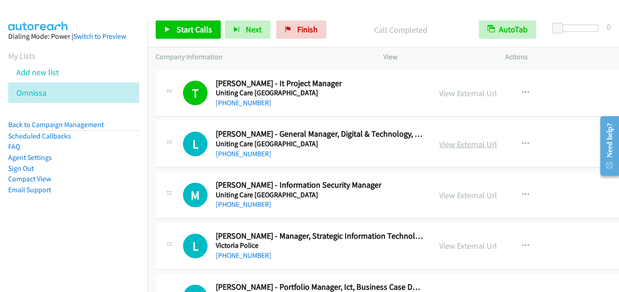
click at [457, 143] on link "View External Url" at bounding box center [468, 144] width 58 height 10
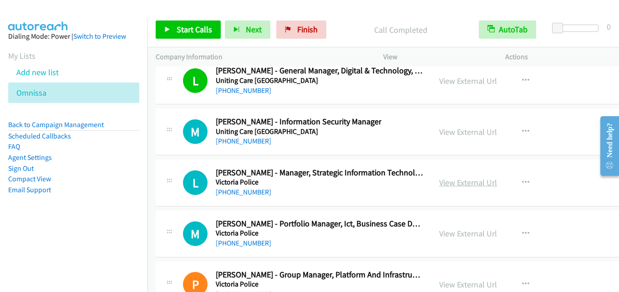
scroll to position [22078, 0]
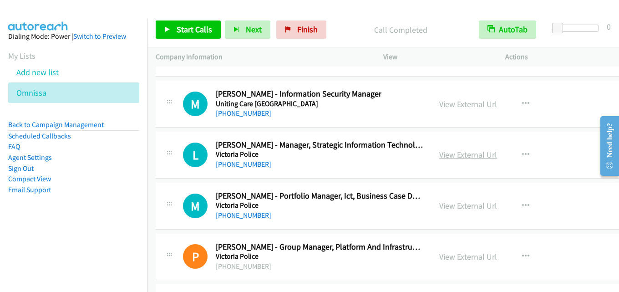
click at [456, 151] on link "View External Url" at bounding box center [468, 154] width 58 height 10
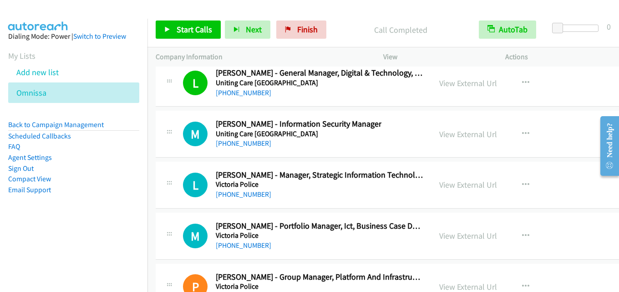
scroll to position [22032, 0]
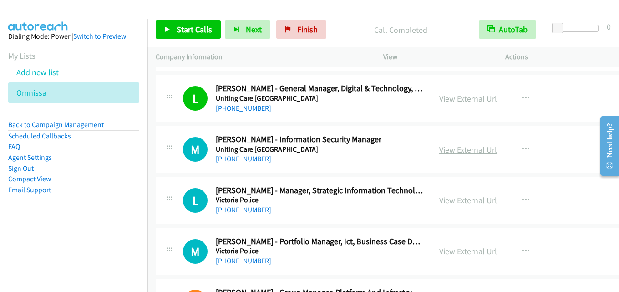
click at [451, 149] on link "View External Url" at bounding box center [468, 149] width 58 height 10
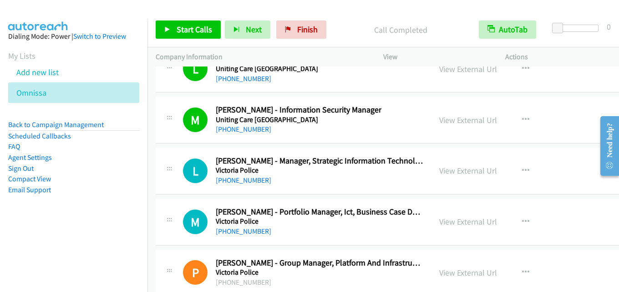
scroll to position [22078, 0]
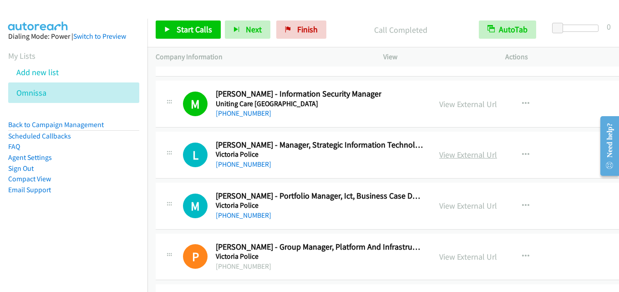
click at [454, 152] on link "View External Url" at bounding box center [468, 154] width 58 height 10
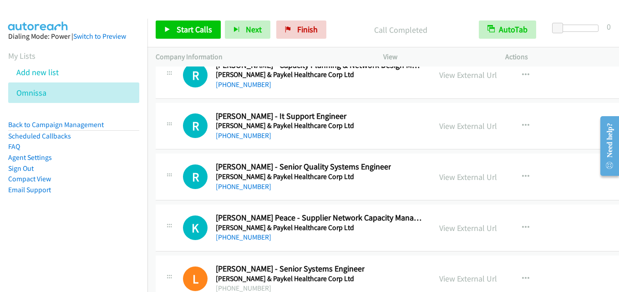
scroll to position [24606, 0]
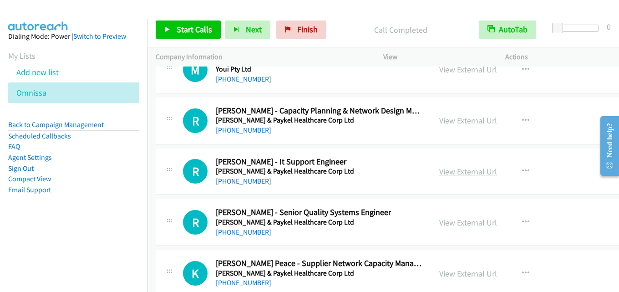
click at [467, 175] on link "View External Url" at bounding box center [468, 171] width 58 height 10
click at [467, 120] on link "View External Url" at bounding box center [468, 120] width 58 height 10
click at [471, 175] on link "View External Url" at bounding box center [468, 171] width 58 height 10
click at [467, 169] on link "View External Url" at bounding box center [468, 171] width 58 height 10
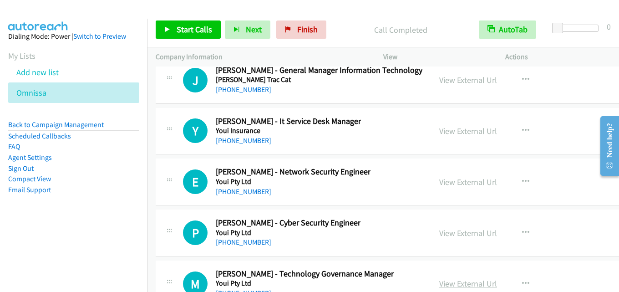
scroll to position [24378, 0]
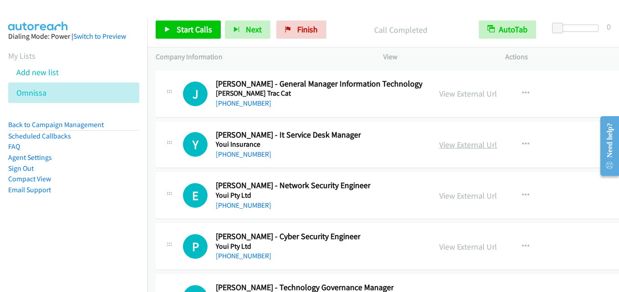
click at [467, 146] on link "View External Url" at bounding box center [468, 144] width 58 height 10
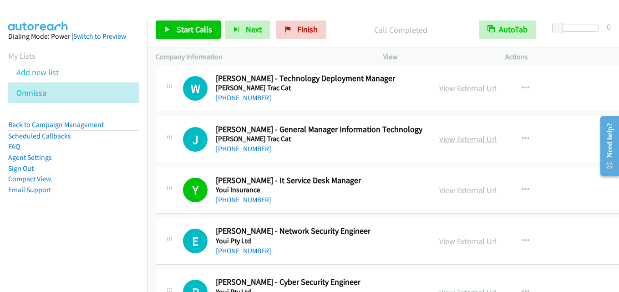
click at [457, 137] on link "View External Url" at bounding box center [468, 139] width 58 height 10
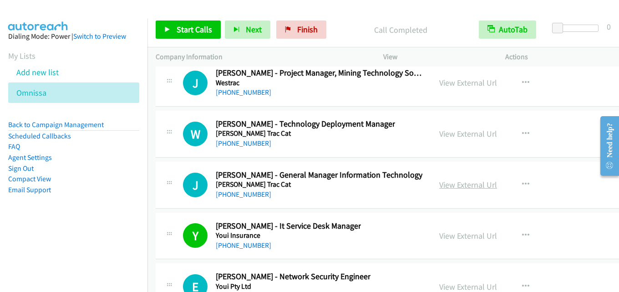
click at [465, 188] on link "View External Url" at bounding box center [468, 184] width 58 height 10
